Goal: Transaction & Acquisition: Subscribe to service/newsletter

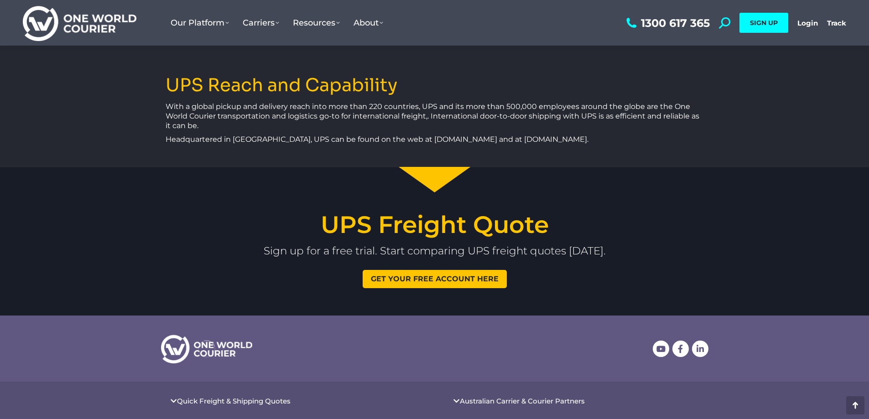
scroll to position [1825, 0]
click at [432, 275] on span "Get your free account here" at bounding box center [435, 278] width 128 height 7
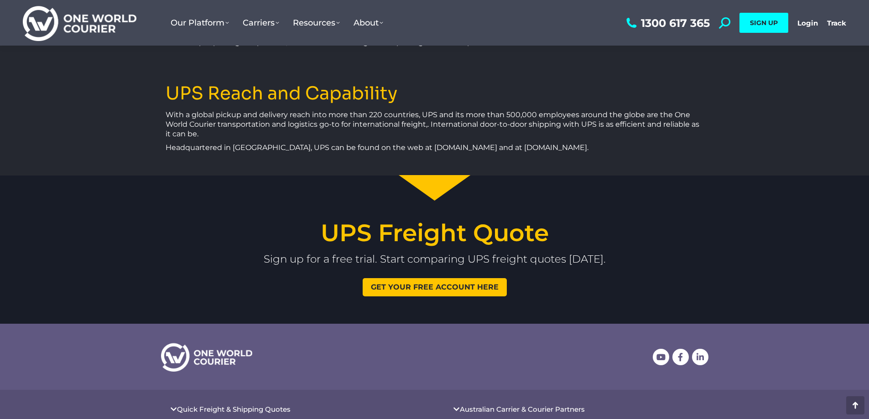
scroll to position [1825, 0]
